Goal: Navigation & Orientation: Find specific page/section

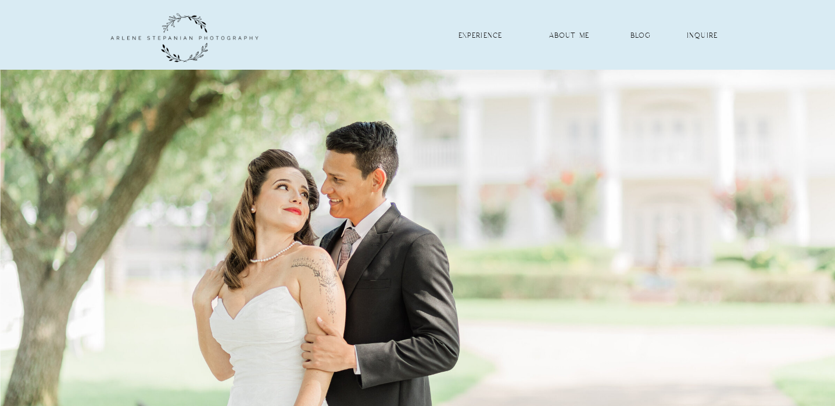
click at [485, 34] on nav "experience" at bounding box center [480, 35] width 66 height 11
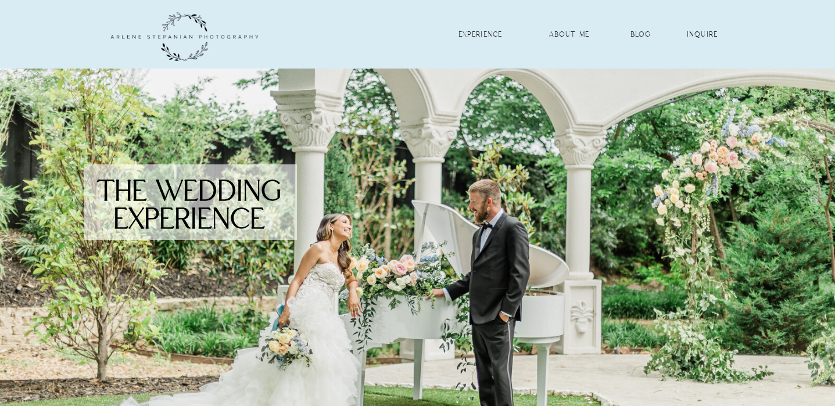
click at [572, 32] on nav "about me" at bounding box center [569, 33] width 66 height 11
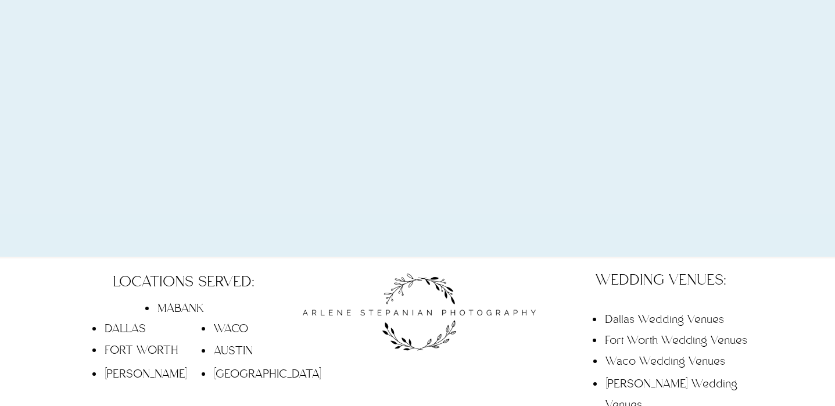
scroll to position [4444, 0]
